Goal: Task Accomplishment & Management: Manage account settings

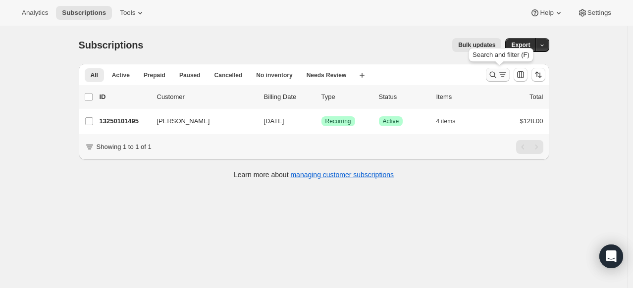
click at [494, 77] on icon "Search and filter results" at bounding box center [493, 75] width 10 height 10
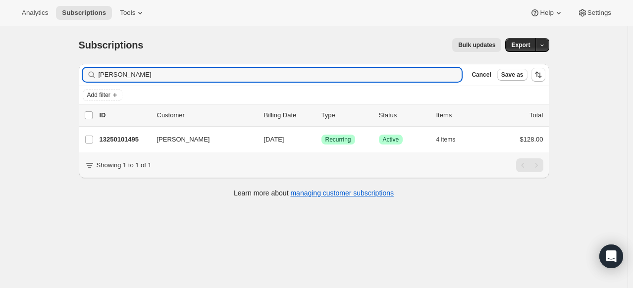
drag, startPoint x: 152, startPoint y: 74, endPoint x: -62, endPoint y: 46, distance: 215.9
click at [0, 46] on html "Analytics Subscriptions Tools Help Settings Skip to content Subscriptions. This…" at bounding box center [316, 144] width 633 height 288
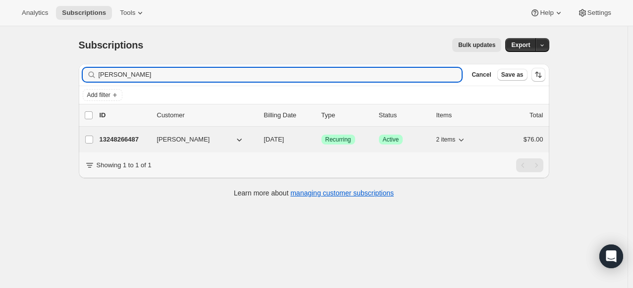
type input "[PERSON_NAME]"
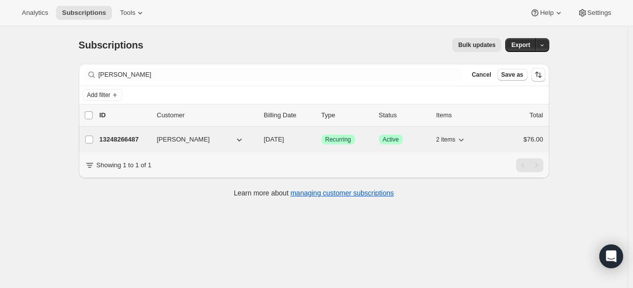
click at [135, 138] on p "13248266487" at bounding box center [125, 140] width 50 height 10
